Goal: Find specific page/section: Find specific page/section

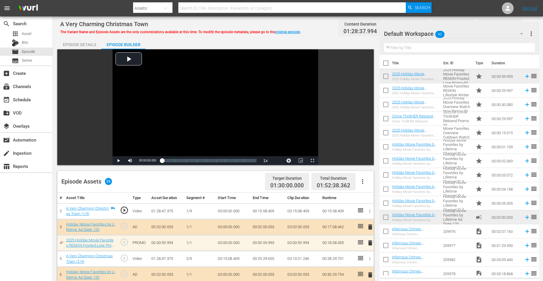
scroll to position [219, 0]
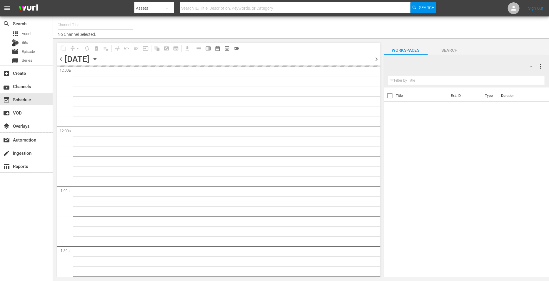
type input "Movie Favorites by Lifetime (999)"
